Goal: Transaction & Acquisition: Book appointment/travel/reservation

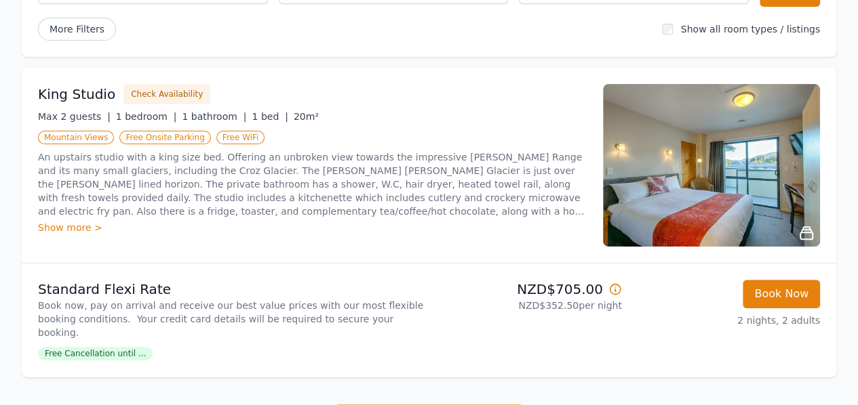
scroll to position [168, 0]
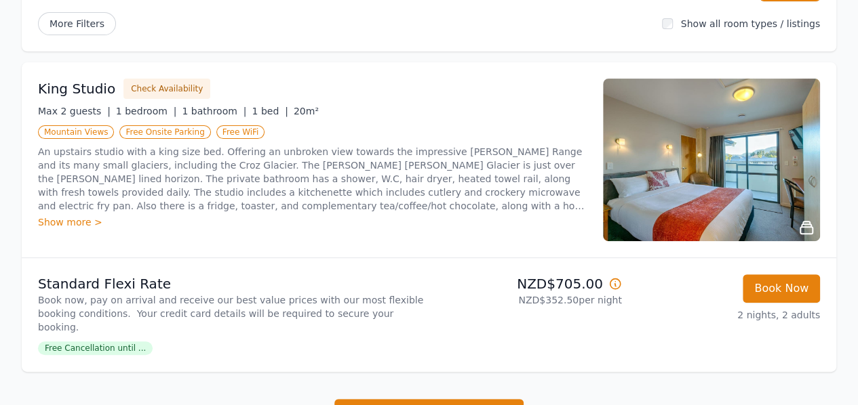
click at [719, 169] on img at bounding box center [711, 160] width 217 height 163
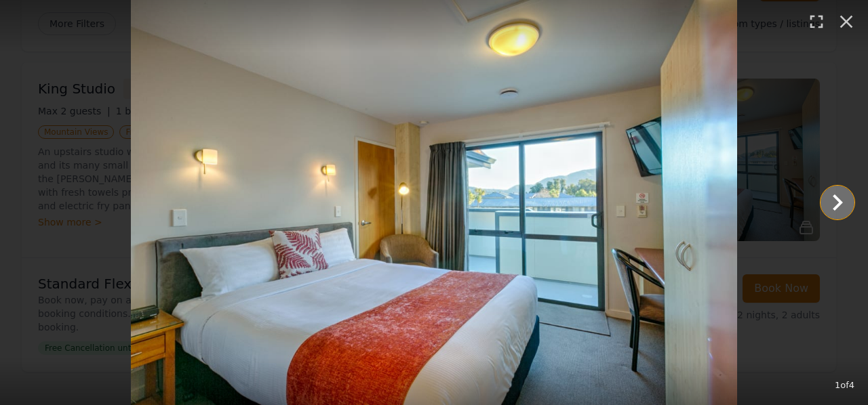
click at [839, 203] on icon "Show slide 2 of 4" at bounding box center [837, 202] width 33 height 33
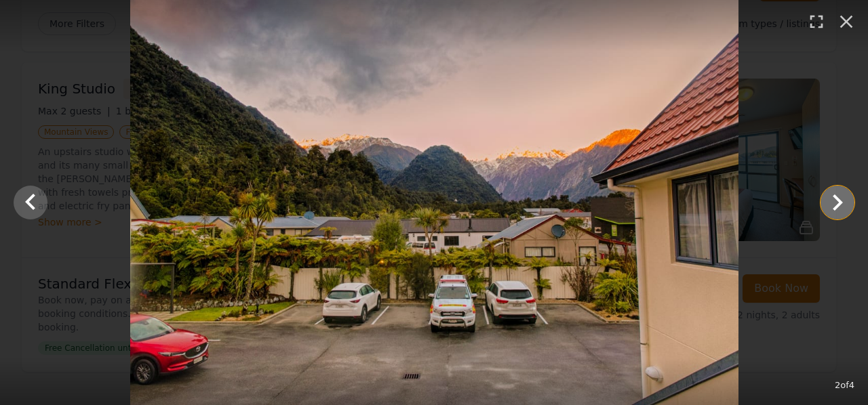
click at [839, 203] on icon "Show slide 3 of 4" at bounding box center [837, 202] width 33 height 33
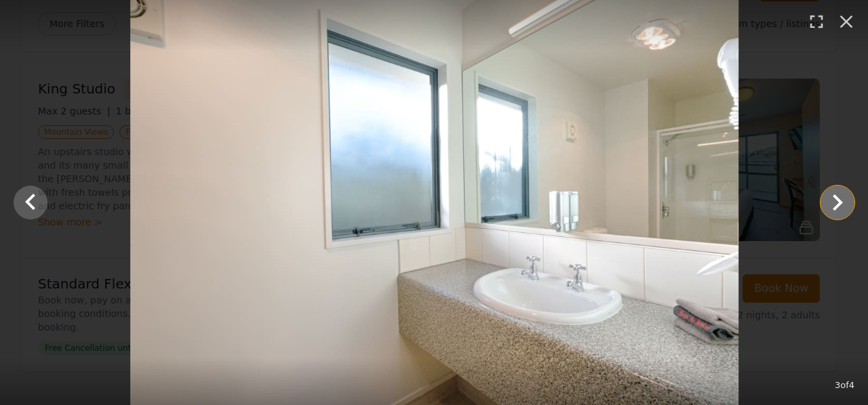
click at [839, 203] on icon "Show slide 4 of 4" at bounding box center [837, 202] width 33 height 33
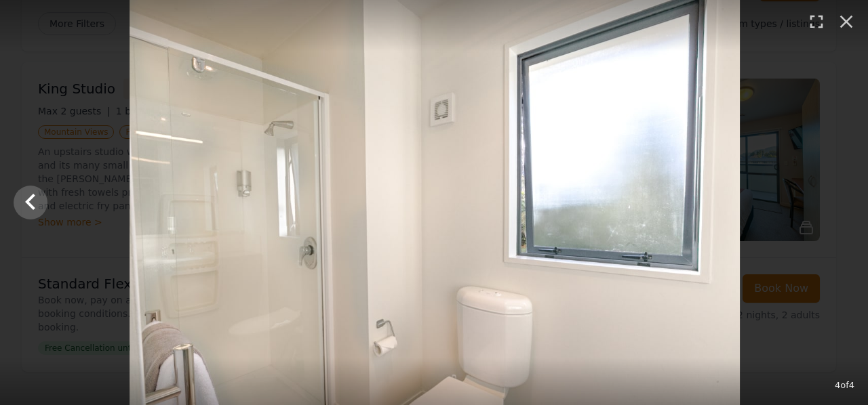
click at [839, 203] on div at bounding box center [435, 202] width 868 height 405
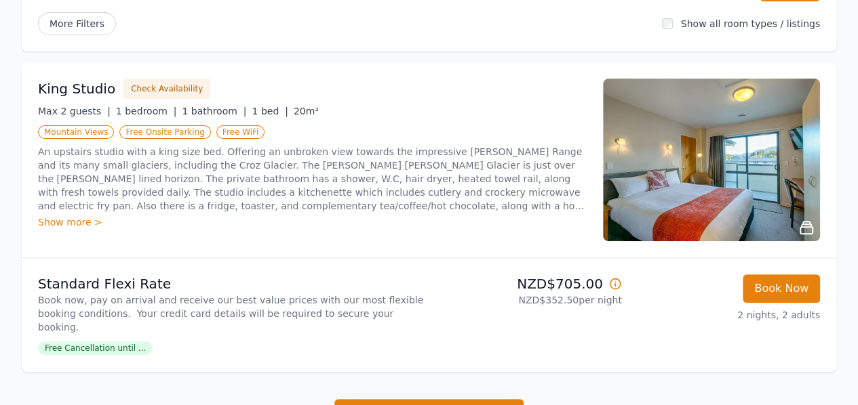
click at [757, 163] on img at bounding box center [711, 160] width 217 height 163
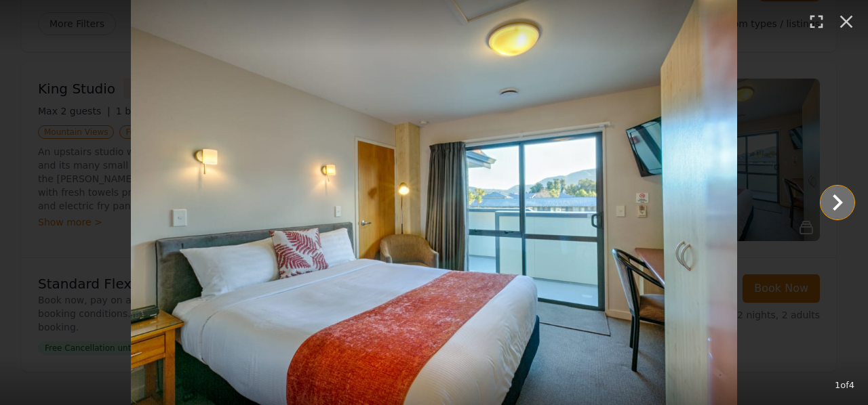
click at [839, 206] on icon "Show slide 2 of 4" at bounding box center [837, 202] width 33 height 33
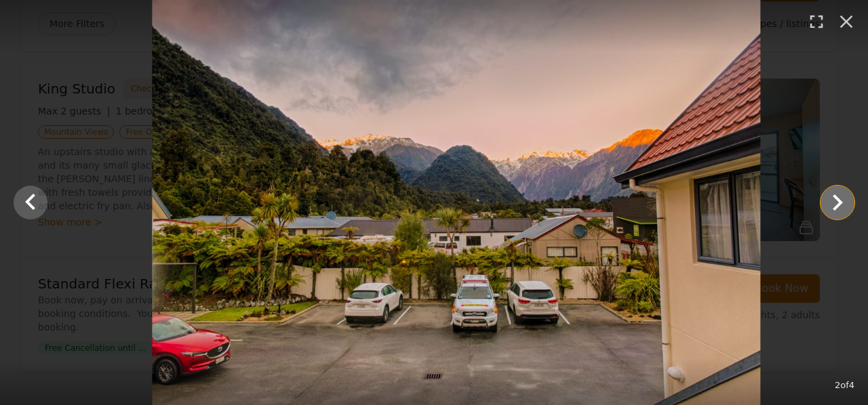
click at [839, 206] on icon "Show slide 3 of 4" at bounding box center [837, 202] width 33 height 33
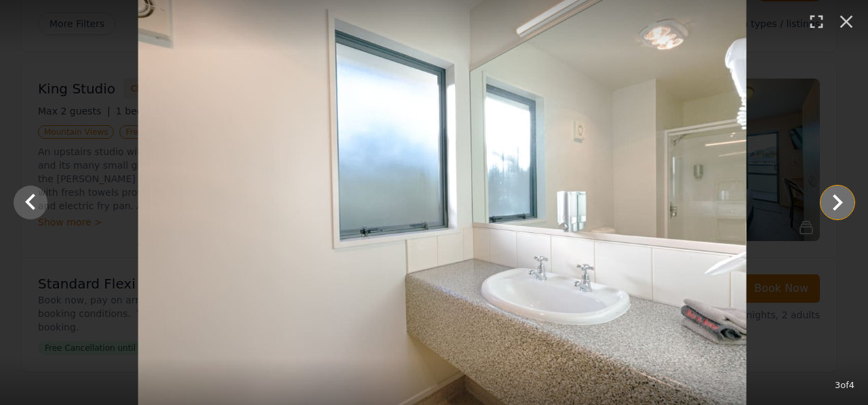
click at [839, 206] on icon "Show slide 4 of 4" at bounding box center [837, 202] width 33 height 33
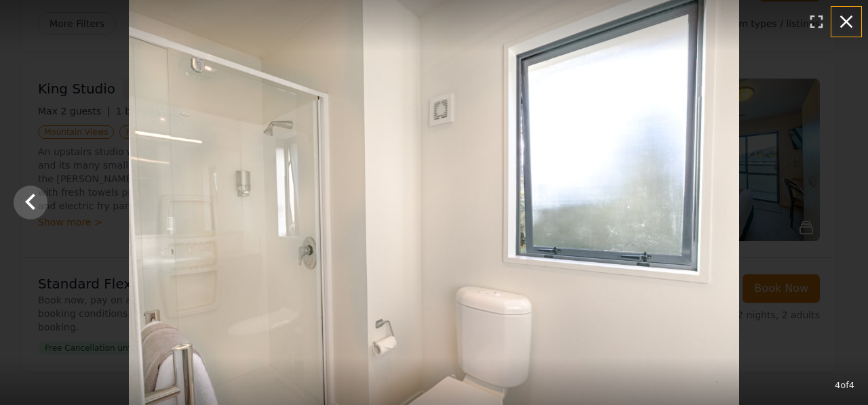
click at [849, 22] on icon "button" at bounding box center [846, 22] width 22 height 22
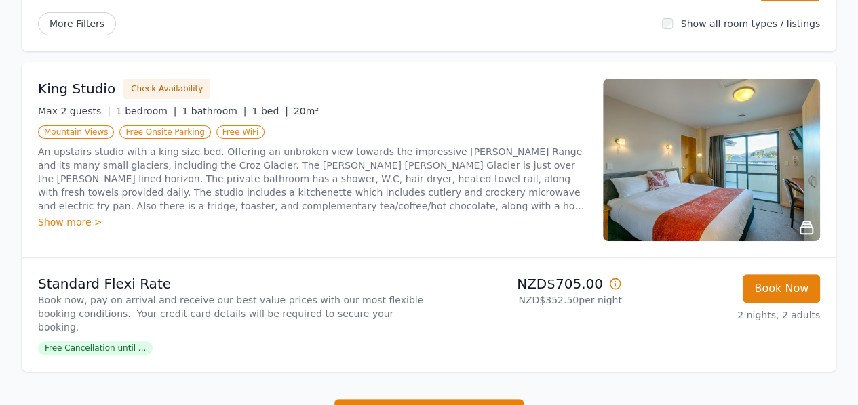
click at [115, 342] on span "Free Cancellation until ..." at bounding box center [95, 349] width 115 height 14
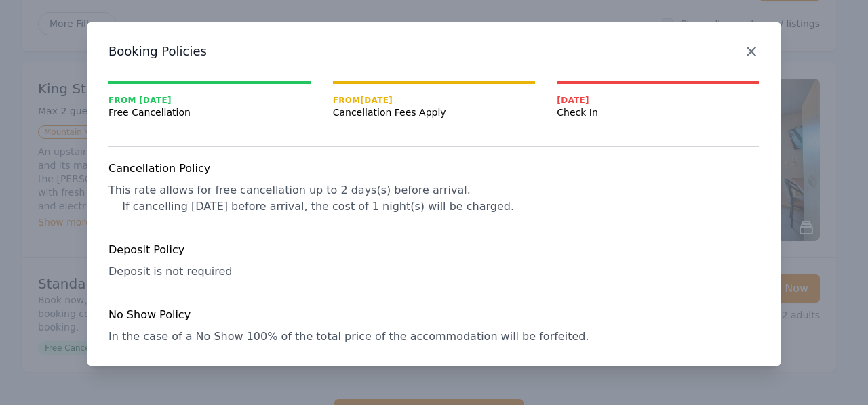
click at [748, 56] on icon "button" at bounding box center [751, 51] width 16 height 16
